Goal: Task Accomplishment & Management: Use online tool/utility

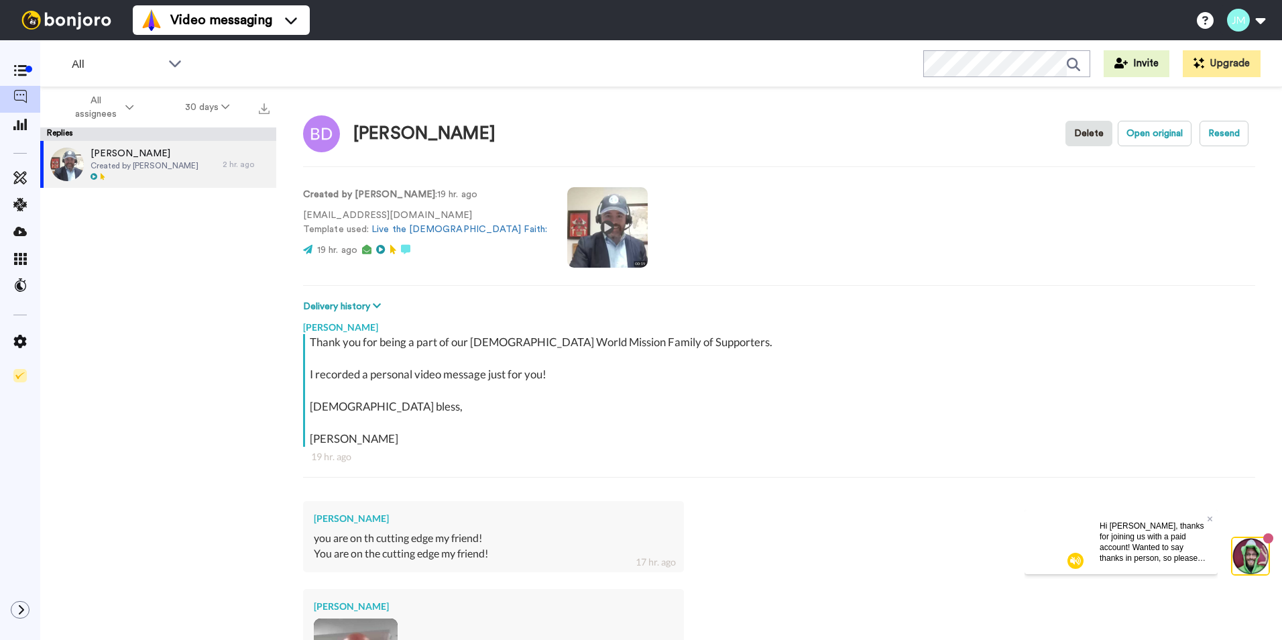
scroll to position [243, 0]
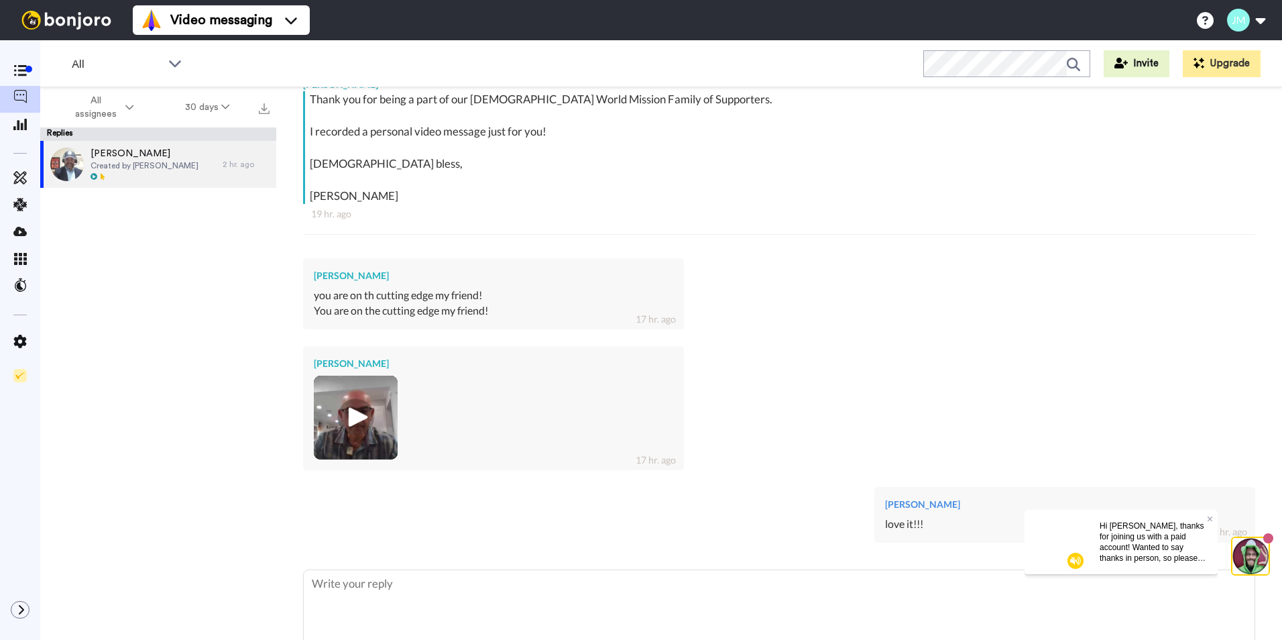
click at [942, 239] on div "Thank you for being a part of our Catholic World Mission Family of Supporters. …" at bounding box center [779, 169] width 952 height 157
type textarea "x"
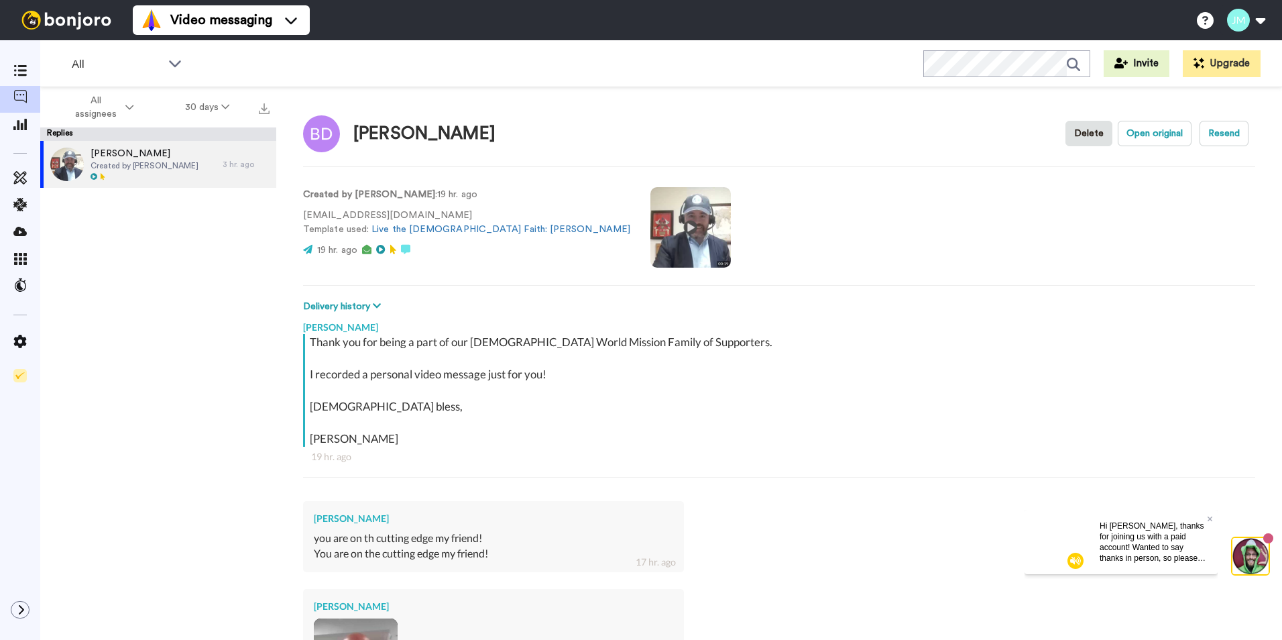
type textarea "x"
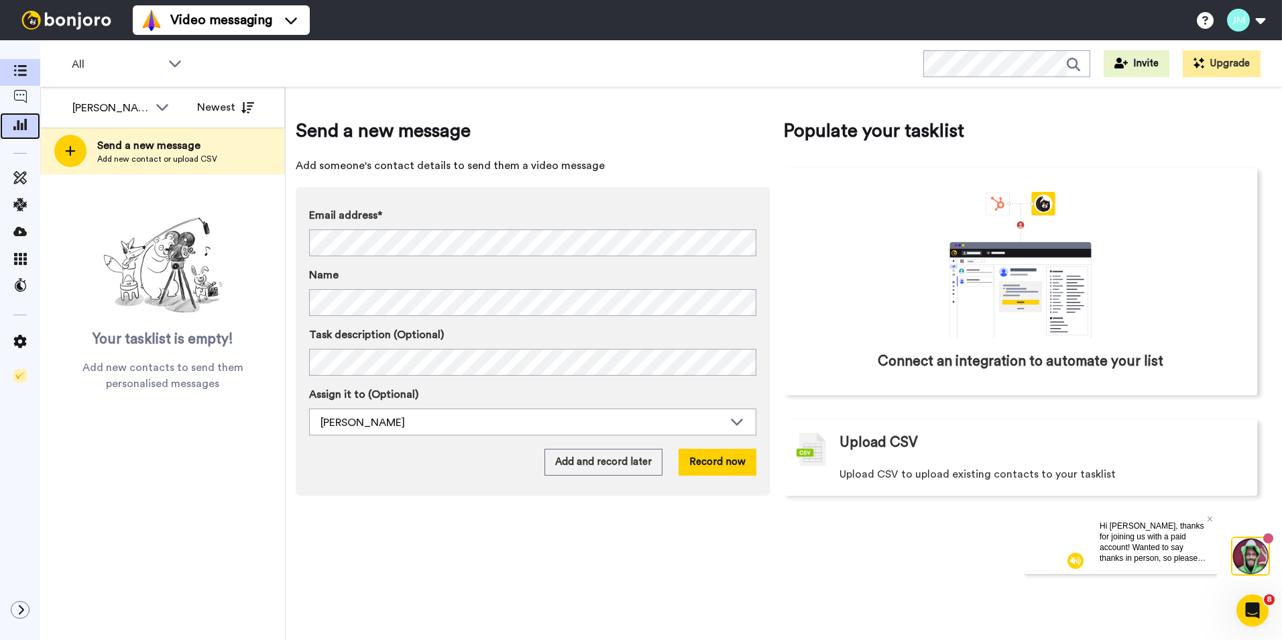
click at [13, 135] on div at bounding box center [20, 126] width 40 height 27
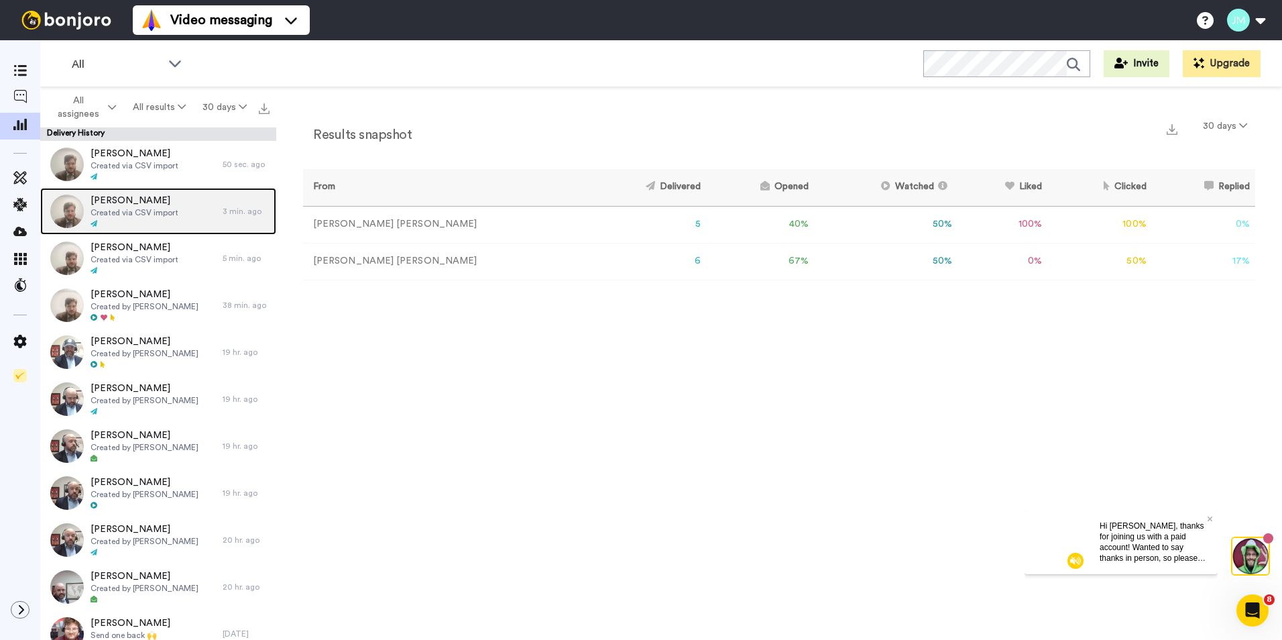
click at [191, 207] on div "Robert Lowe Created via CSV import" at bounding box center [131, 211] width 182 height 47
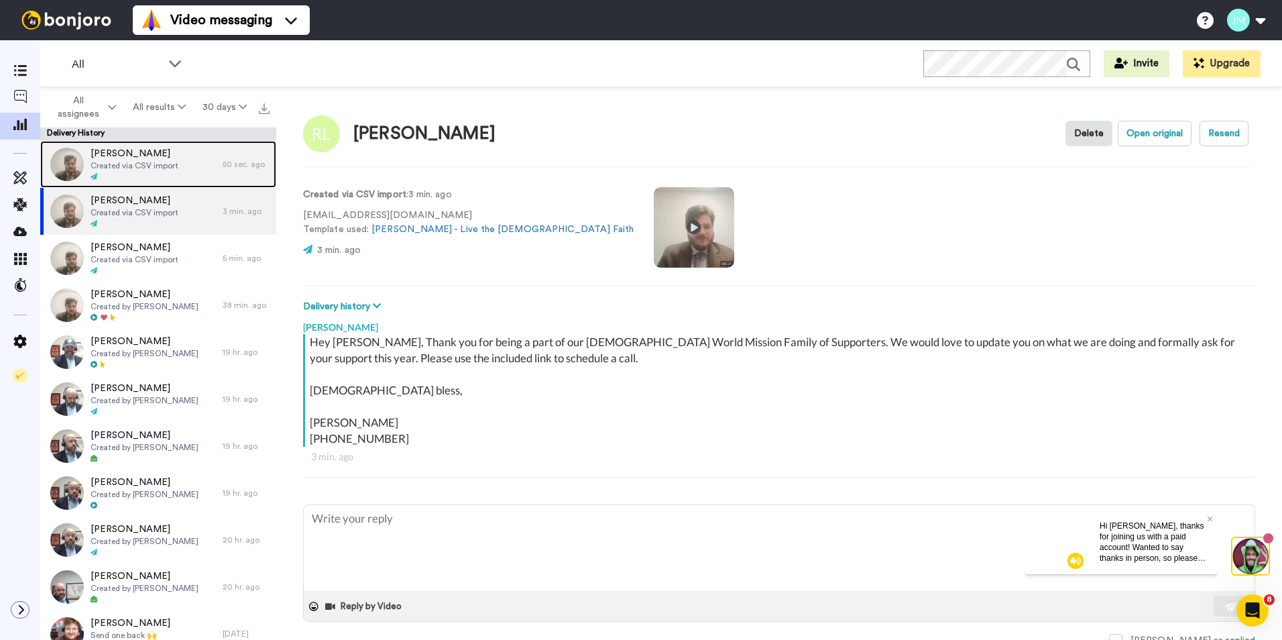
click at [168, 186] on div "Ignazio Rosso Created via CSV import" at bounding box center [131, 164] width 182 height 47
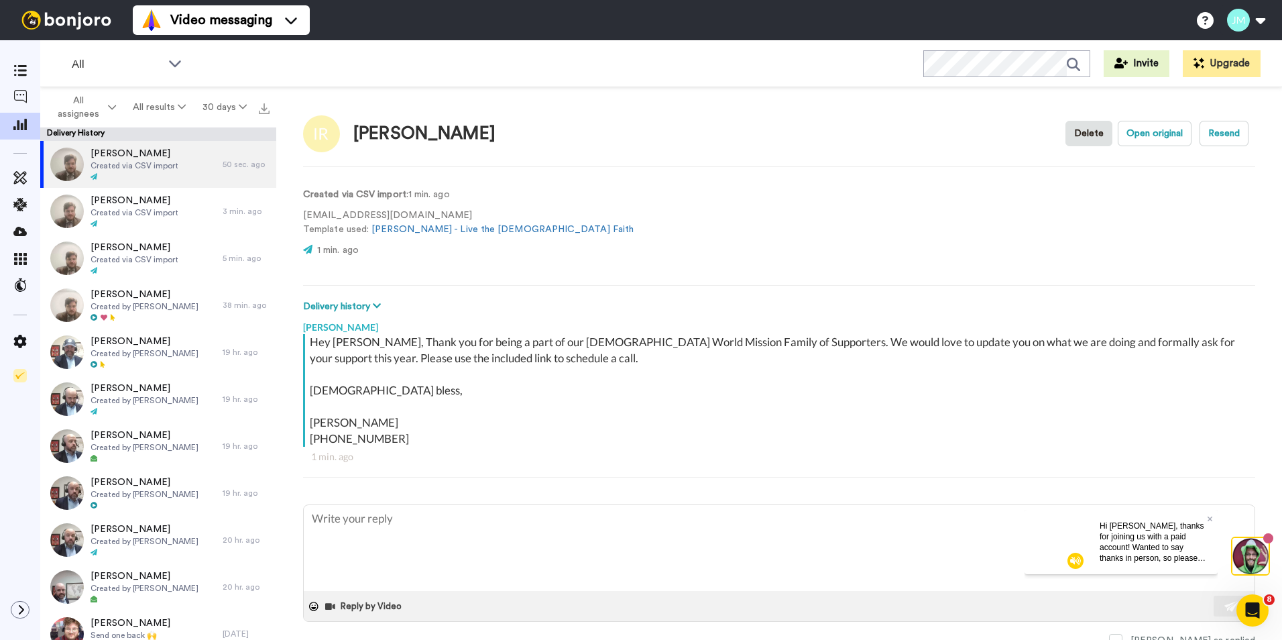
type textarea "x"
click at [68, 13] on img at bounding box center [66, 20] width 101 height 19
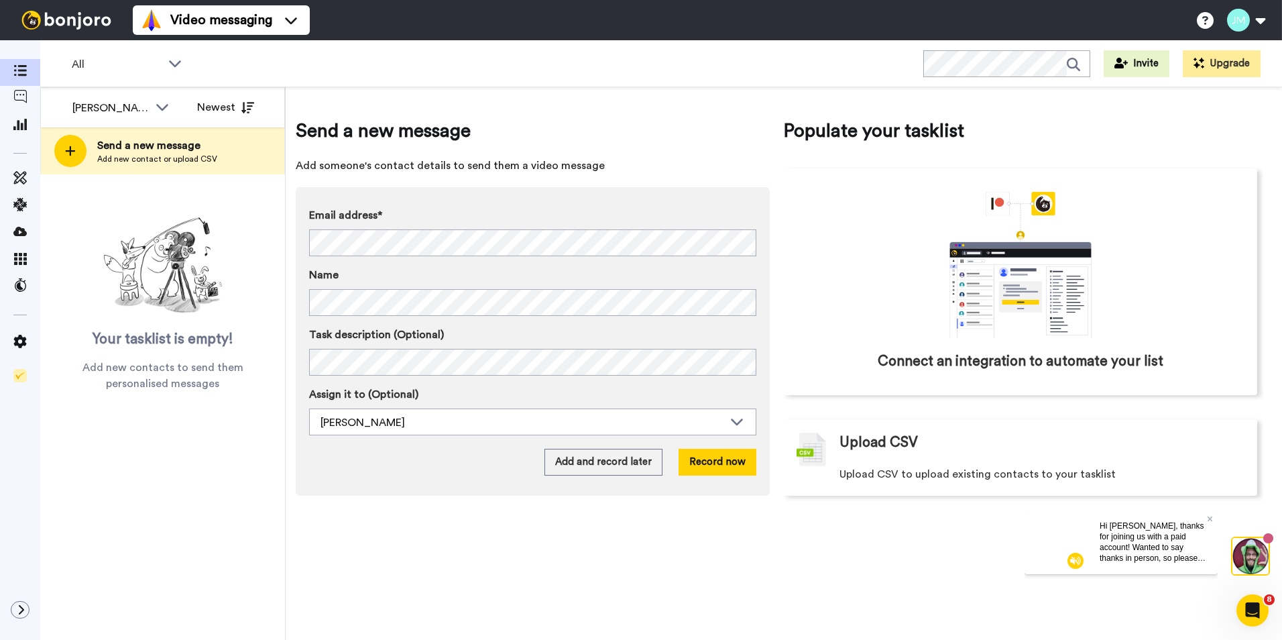
click at [632, 77] on div "All WORKSPACES View all All Default Task List + Add a new workspace Invite Upgr…" at bounding box center [661, 63] width 1242 height 47
